Goal: Communication & Community: Answer question/provide support

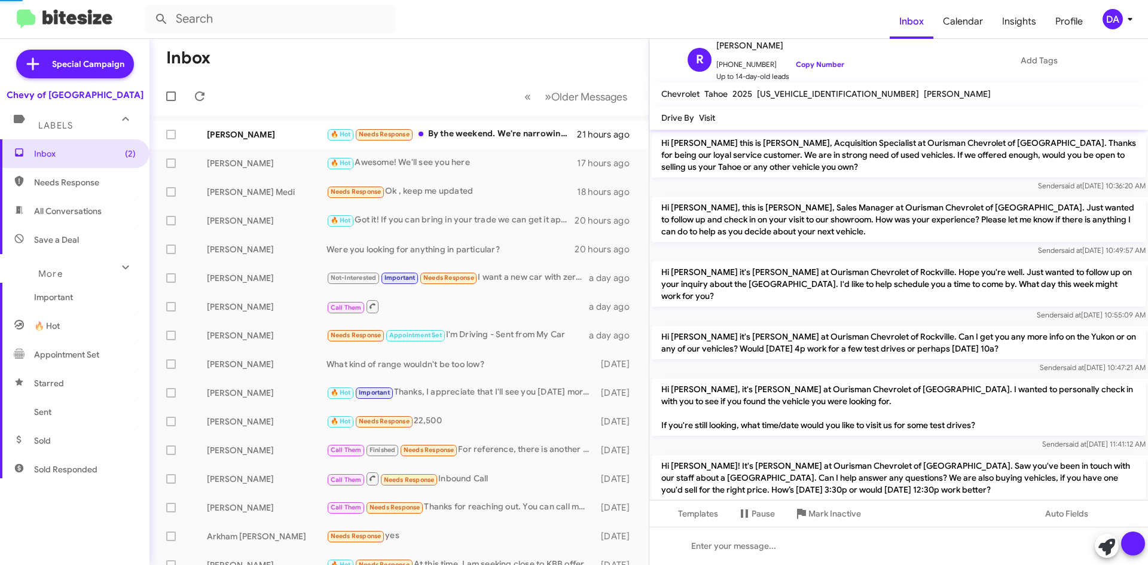
scroll to position [686, 0]
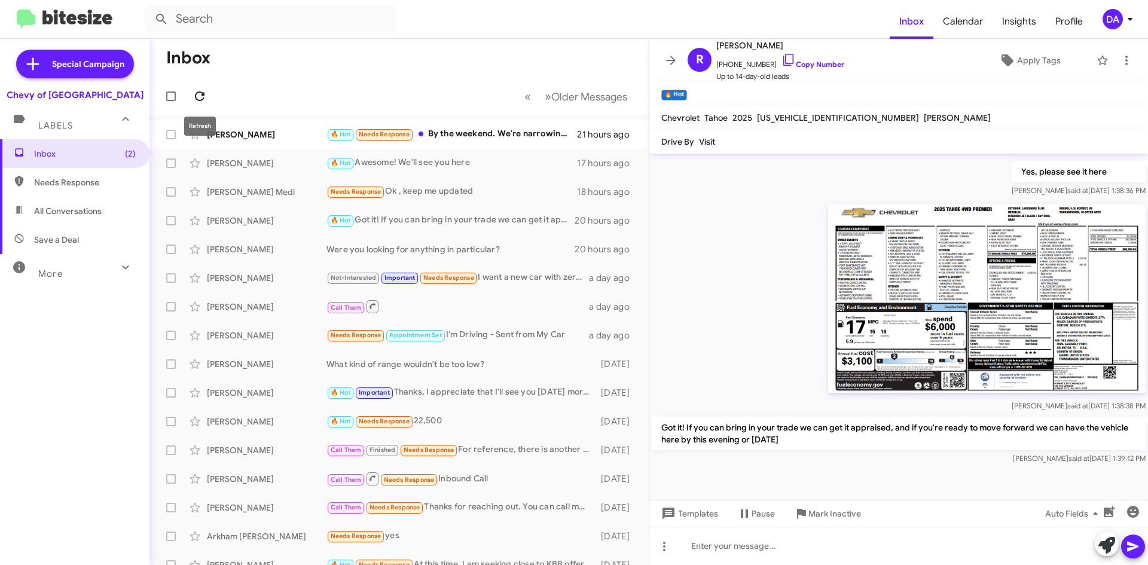
click at [199, 91] on icon at bounding box center [199, 96] width 14 height 14
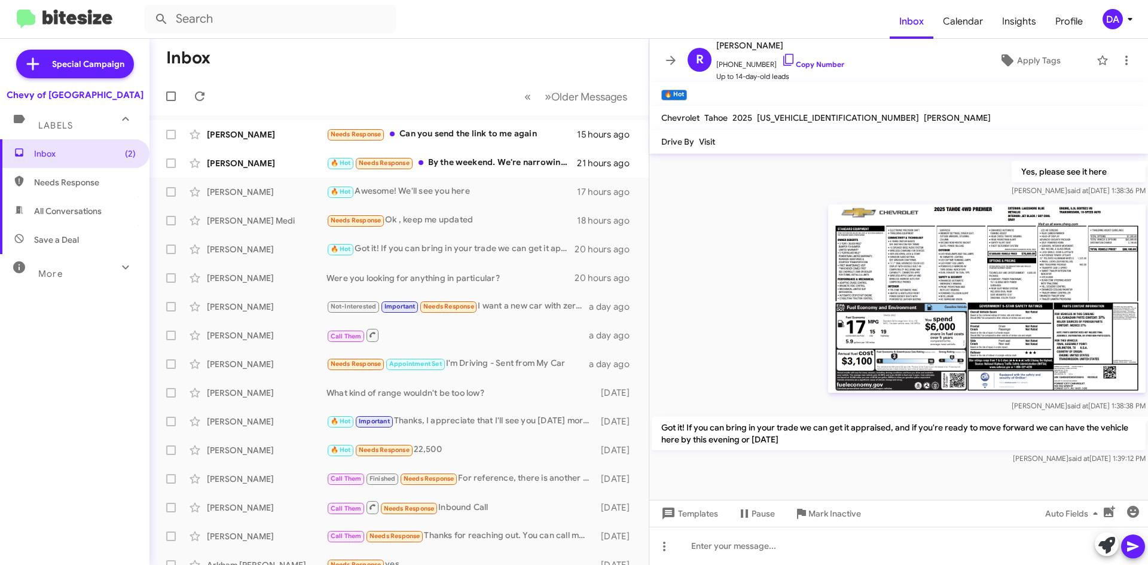
click at [118, 378] on div "Inbox (2) Needs Response All Conversations Save a Deal More Important 🔥 Hot App…" at bounding box center [74, 308] width 149 height 339
click at [874, 467] on div at bounding box center [898, 489] width 498 height 45
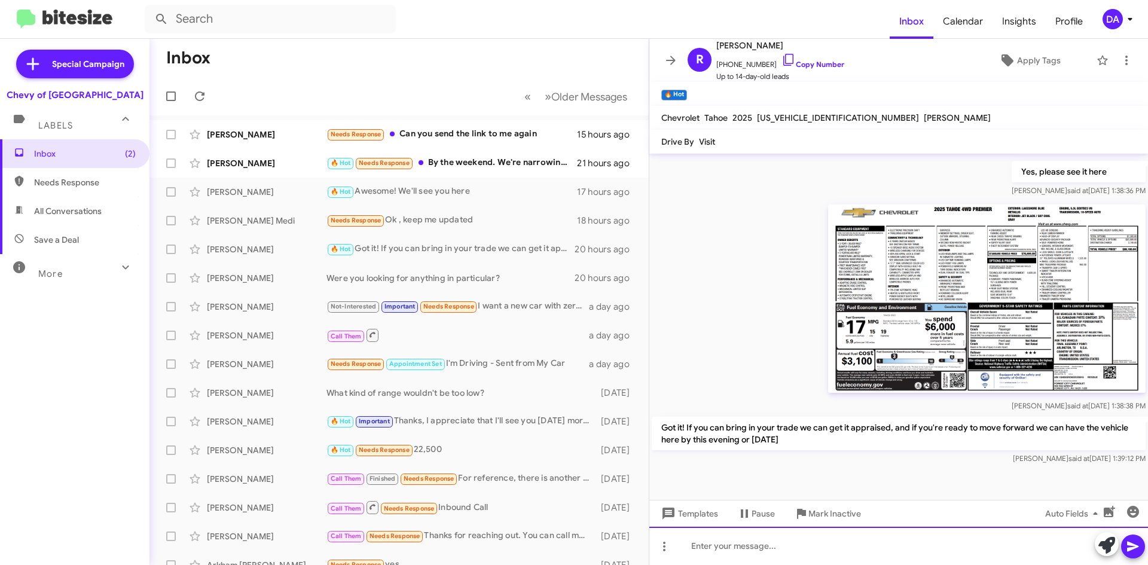
click at [862, 550] on div at bounding box center [898, 546] width 498 height 38
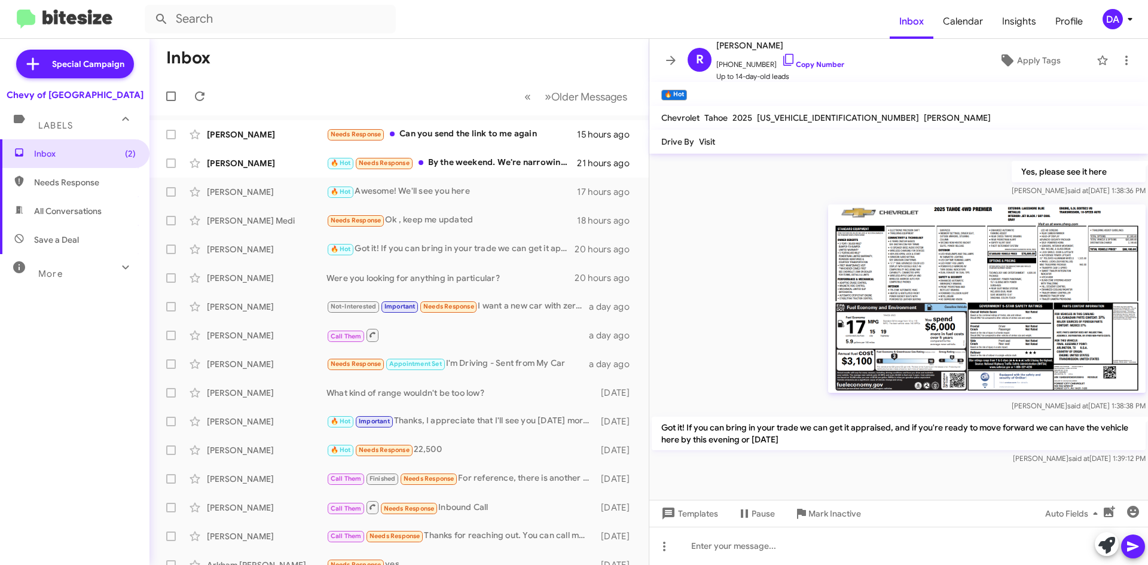
click at [84, 512] on div "Special Campaign Chevy of Rockville Labels Inbox (2) Needs Response All Convers…" at bounding box center [74, 299] width 149 height 521
click at [115, 344] on div "Inbox (2) Needs Response All Conversations Save a Deal More Important 🔥 Hot App…" at bounding box center [74, 308] width 149 height 339
